Goal: Task Accomplishment & Management: Use online tool/utility

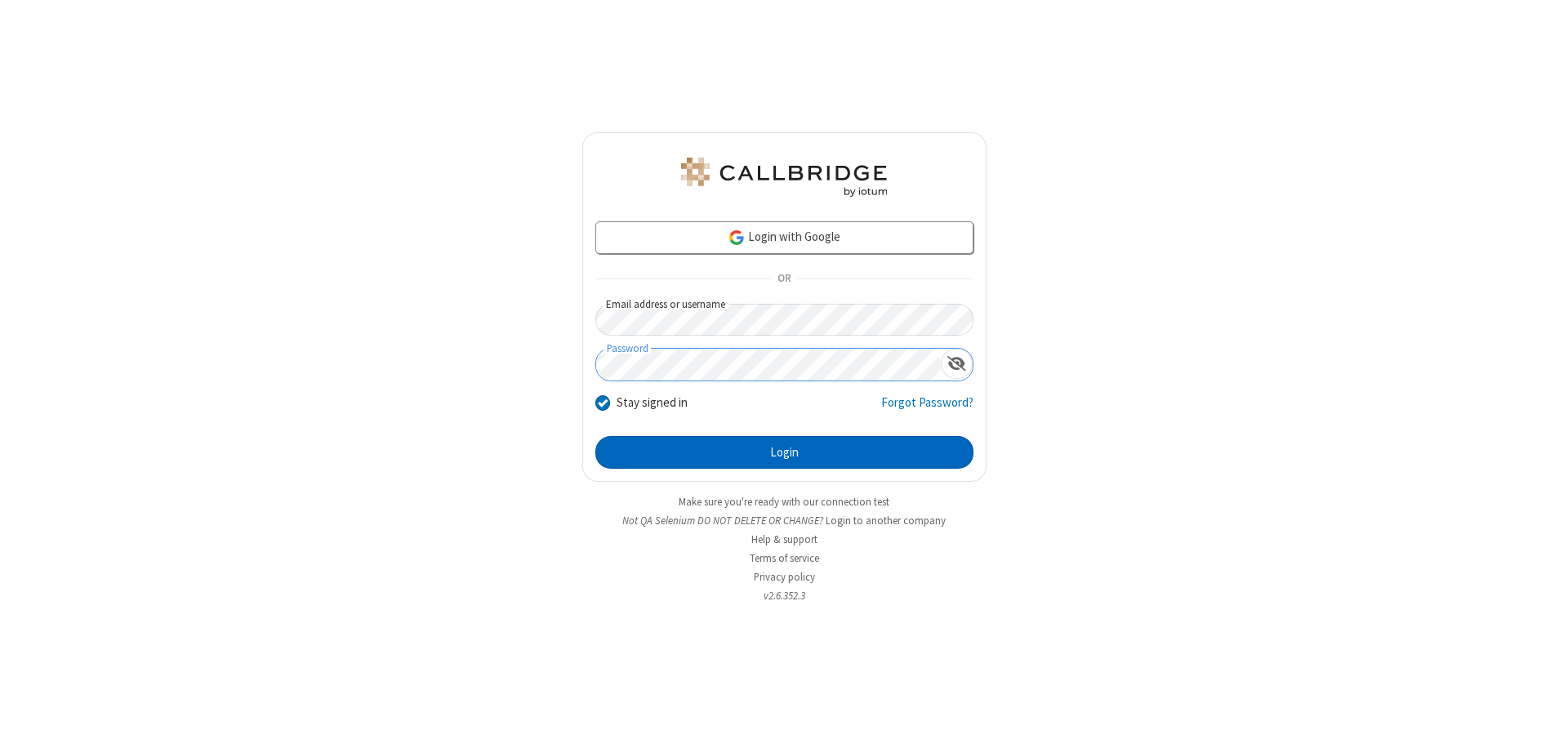
click at [784, 453] on button "Login" at bounding box center [784, 452] width 378 height 33
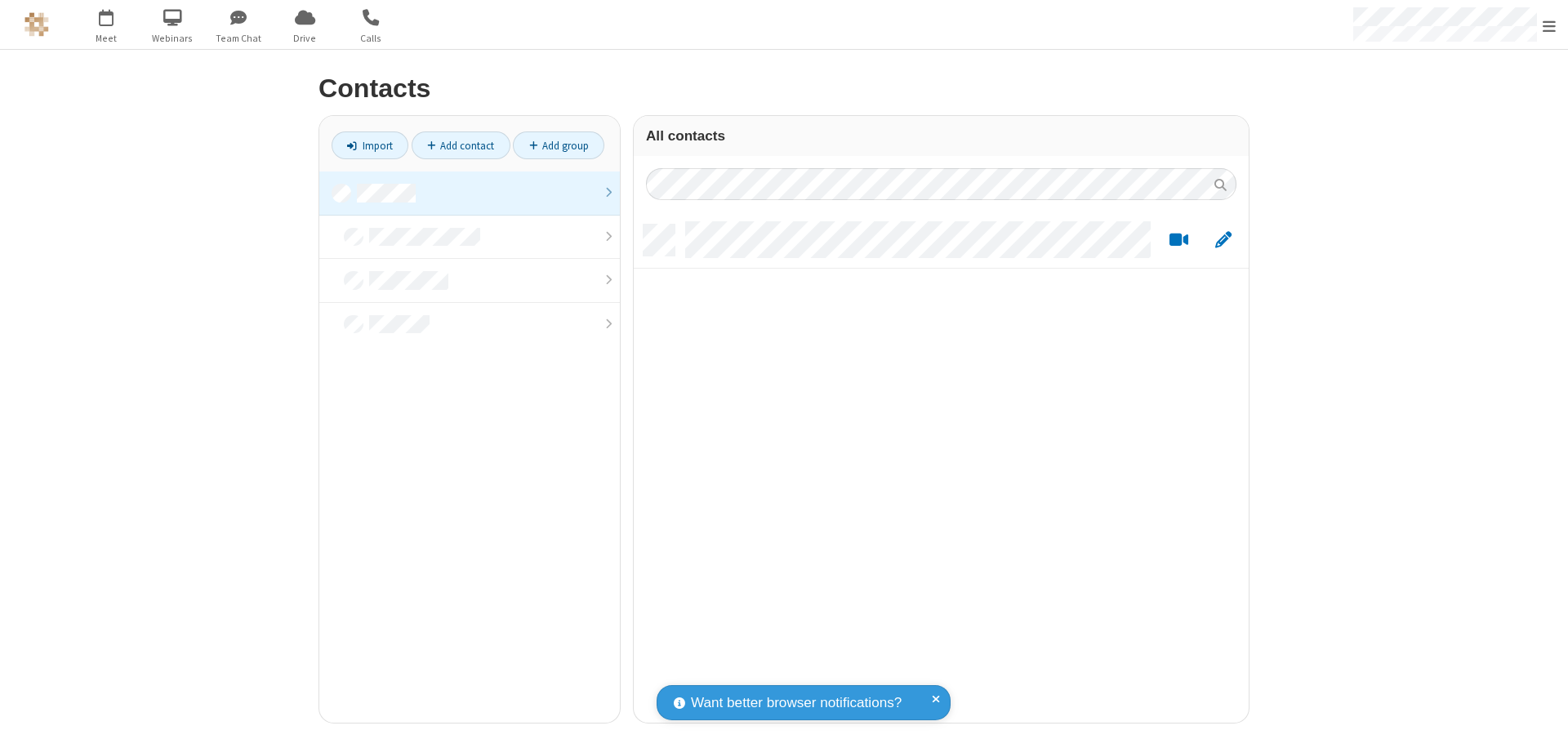
scroll to position [498, 603]
click at [470, 192] on link at bounding box center [470, 193] width 301 height 44
click at [370, 145] on link "Import" at bounding box center [370, 145] width 77 height 28
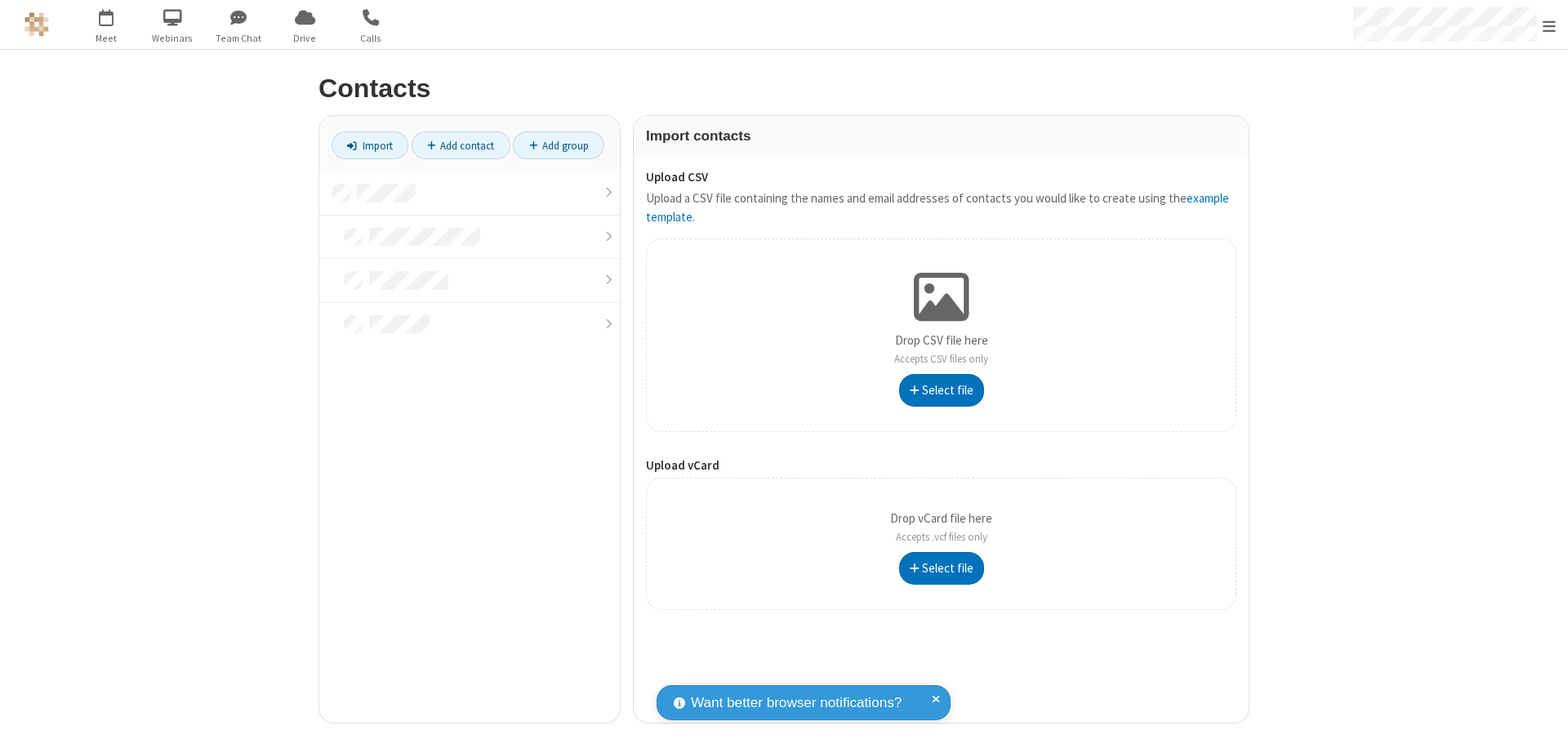
type input "C:\fakepath\contacts.vcf"
click at [470, 192] on link at bounding box center [470, 193] width 301 height 44
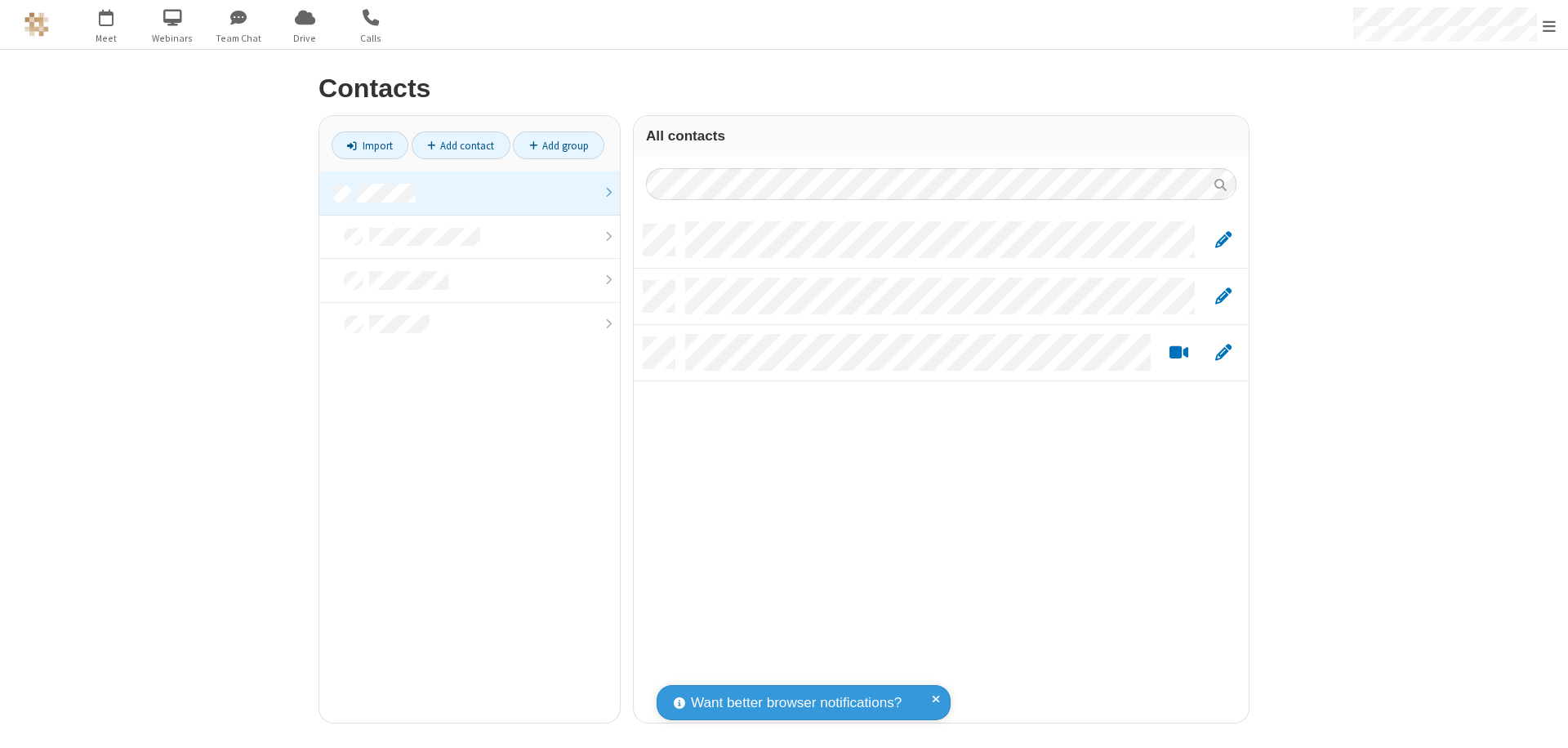
scroll to position [498, 603]
